Goal: Use online tool/utility: Use online tool/utility

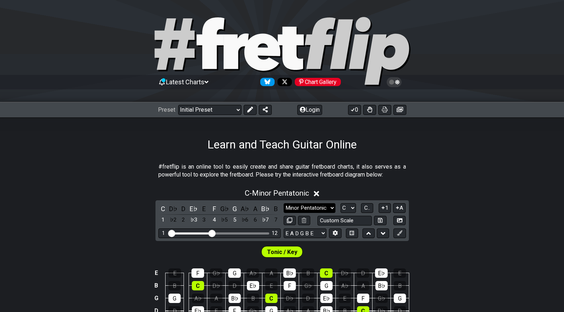
click at [309, 211] on select "Minor Pentatonic Click to edit Minor Pentatonic Major Pentatonic Minor Blues Ma…" at bounding box center [310, 208] width 52 height 10
select select "Major / [PERSON_NAME]"
click at [284, 203] on select "Minor Pentatonic Click to edit Minor Pentatonic Major Pentatonic Minor Blues Ma…" at bounding box center [310, 208] width 52 height 10
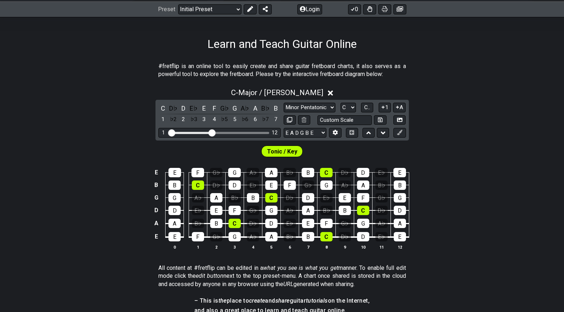
scroll to position [101, 0]
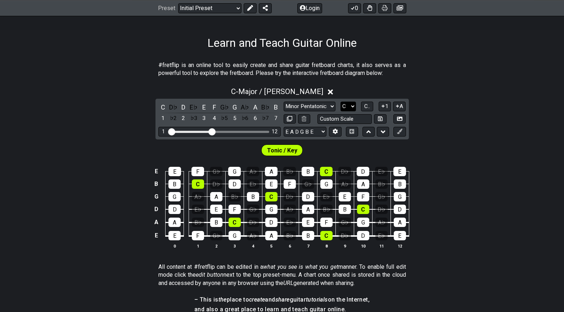
click at [349, 105] on select "A♭ A A♯ B♭ B C C♯ D♭ D D♯ E♭ E F F♯ G♭ G G♯" at bounding box center [347, 106] width 15 height 10
click at [340, 101] on select "A♭ A A♯ B♭ B C C♯ D♭ D D♯ E♭ E F F♯ G♭ G G♯" at bounding box center [347, 106] width 15 height 10
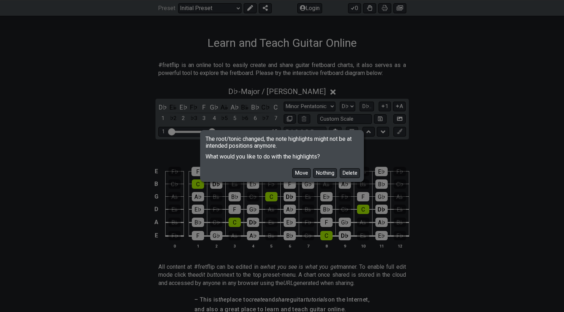
click at [351, 103] on div "The root/tonic changed, the note highlights might not be at intended positions …" at bounding box center [282, 156] width 564 height 312
click at [302, 172] on button "Move" at bounding box center [301, 173] width 18 height 10
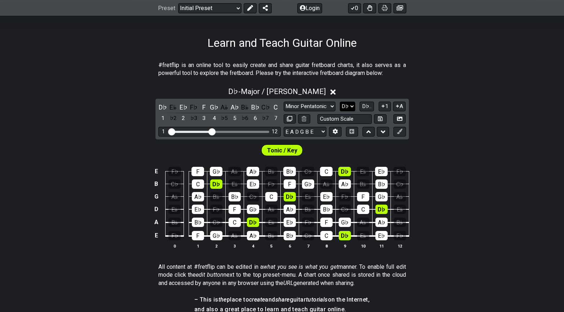
click at [346, 107] on select "A♭ A A♯ B♭ B C C♯ D♭ D D♯ E♭ E F F♯ G♭ G G♯" at bounding box center [347, 106] width 15 height 10
select select "D"
click at [340, 101] on select "A♭ A A♯ B♭ B C C♯ D♭ D D♯ E♭ E F F♯ G♭ G G♯" at bounding box center [347, 106] width 15 height 10
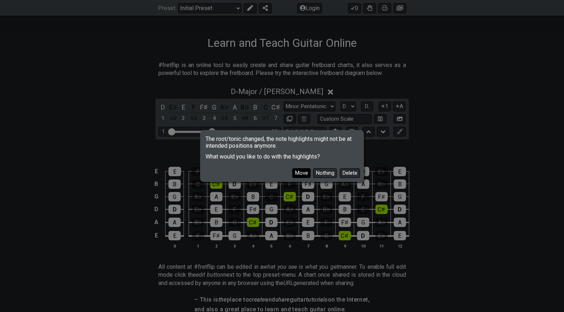
click at [300, 173] on button "Move" at bounding box center [301, 173] width 18 height 10
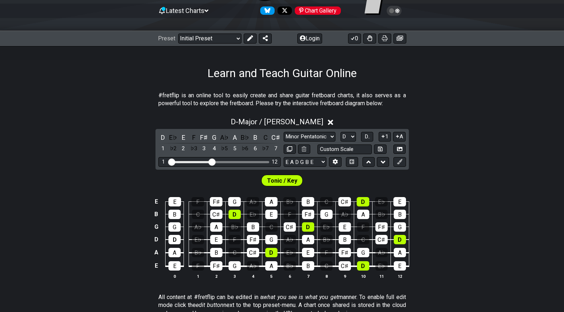
scroll to position [72, 0]
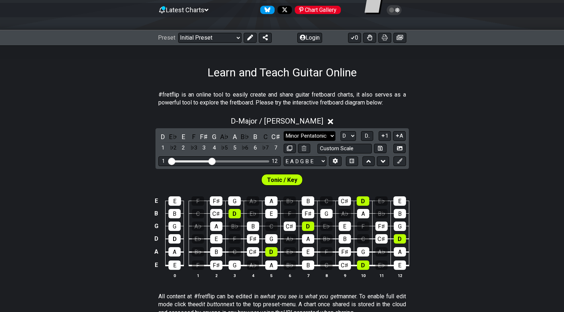
click at [302, 134] on select "Minor Pentatonic Click to edit Minor Pentatonic Major Pentatonic Minor Blues Ma…" at bounding box center [310, 136] width 52 height 10
click at [284, 131] on select "Minor Pentatonic Click to edit Minor Pentatonic Major Pentatonic Minor Blues Ma…" at bounding box center [310, 136] width 52 height 10
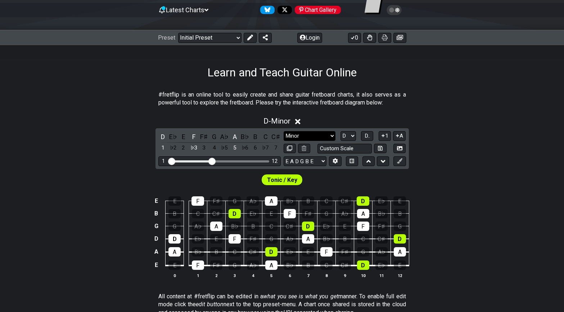
click at [299, 135] on select "Minor Pentatonic Click to edit Minor Pentatonic Major Pentatonic Minor Blues Ma…" at bounding box center [310, 136] width 52 height 10
click at [284, 131] on select "Minor Pentatonic Click to edit Minor Pentatonic Major Pentatonic Minor Blues Ma…" at bounding box center [310, 136] width 52 height 10
click at [354, 134] on select "A♭ A A♯ B♭ B C C♯ D♭ D D♯ E♭ E F F♯ G♭ G G♯" at bounding box center [347, 136] width 15 height 10
click at [340, 131] on select "A♭ A A♯ B♭ B C C♯ D♭ D D♯ E♭ E F F♯ G♭ G G♯" at bounding box center [347, 136] width 15 height 10
click at [323, 134] on select "Minor Pentatonic Click to edit Minor Pentatonic Major Pentatonic Minor Blues Ma…" at bounding box center [310, 136] width 52 height 10
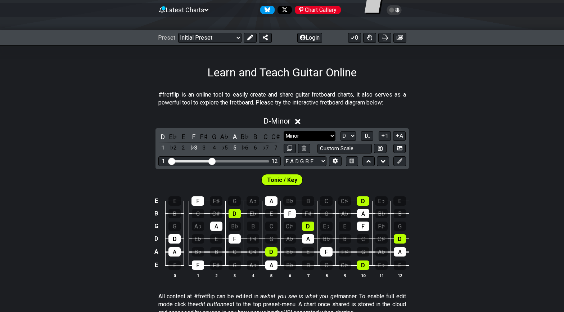
select select "Minor / Aeolian"
click at [284, 131] on select "Minor Pentatonic Click to edit Minor Pentatonic Major Pentatonic Minor Blues Ma…" at bounding box center [310, 136] width 52 height 10
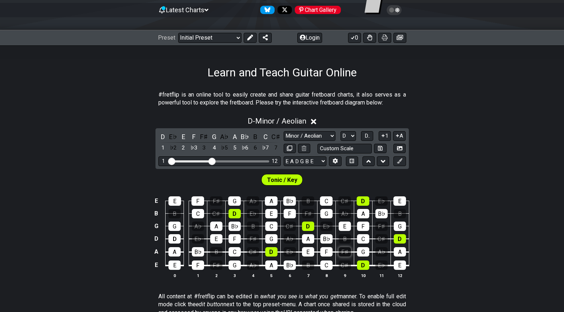
drag, startPoint x: 352, startPoint y: 259, endPoint x: 343, endPoint y: 249, distance: 13.8
click at [351, 259] on td "C♯" at bounding box center [344, 259] width 18 height 14
drag, startPoint x: 215, startPoint y: 161, endPoint x: 225, endPoint y: 161, distance: 9.7
click at [225, 161] on div "Visible fret range" at bounding box center [220, 161] width 100 height 2
drag, startPoint x: 213, startPoint y: 160, endPoint x: 224, endPoint y: 161, distance: 10.8
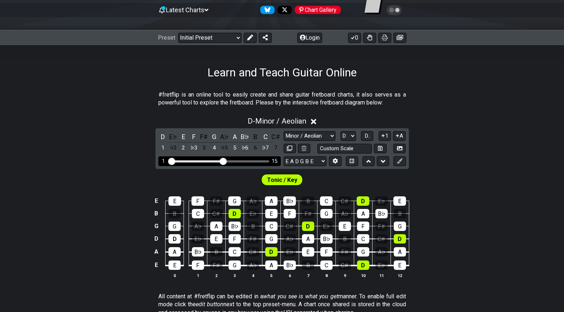
click at [224, 161] on input "Visible fret range" at bounding box center [219, 161] width 102 height 0
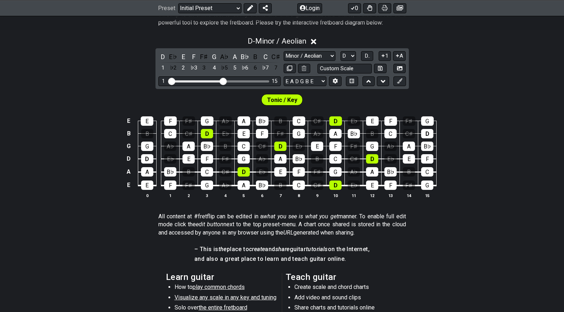
scroll to position [151, 0]
